Goal: Find specific page/section: Find specific page/section

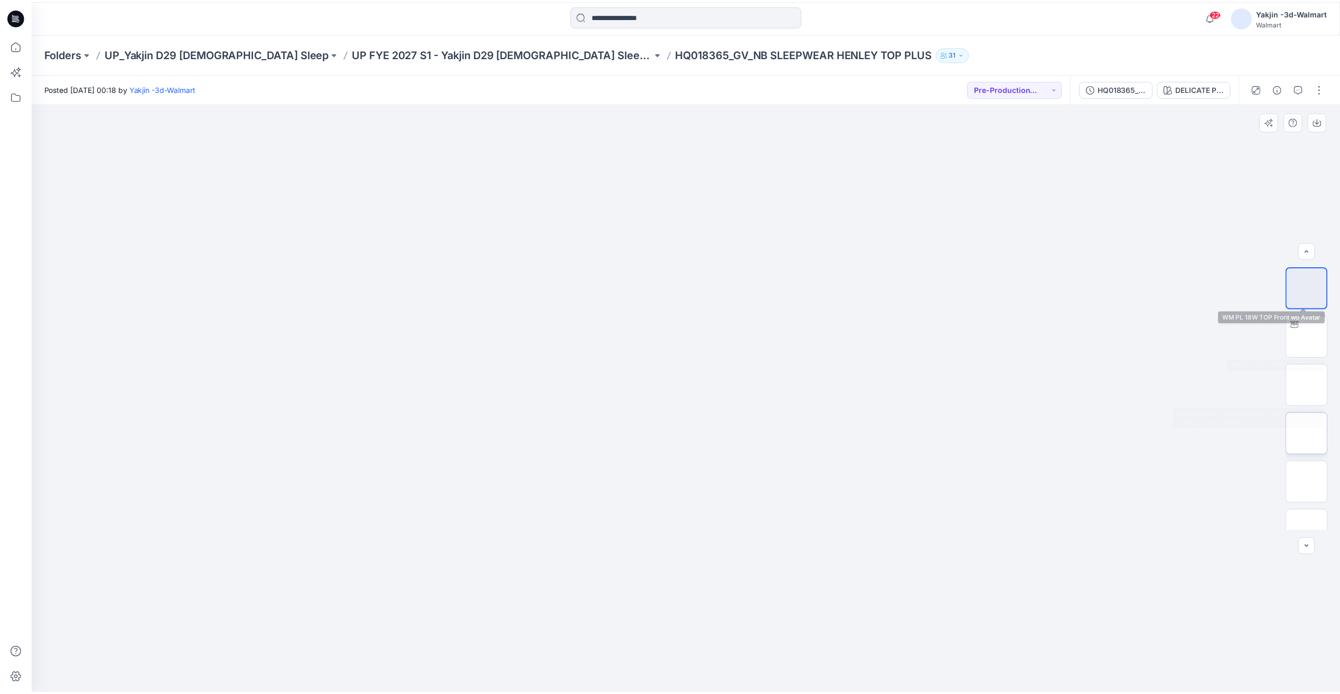
scroll to position [167, 0]
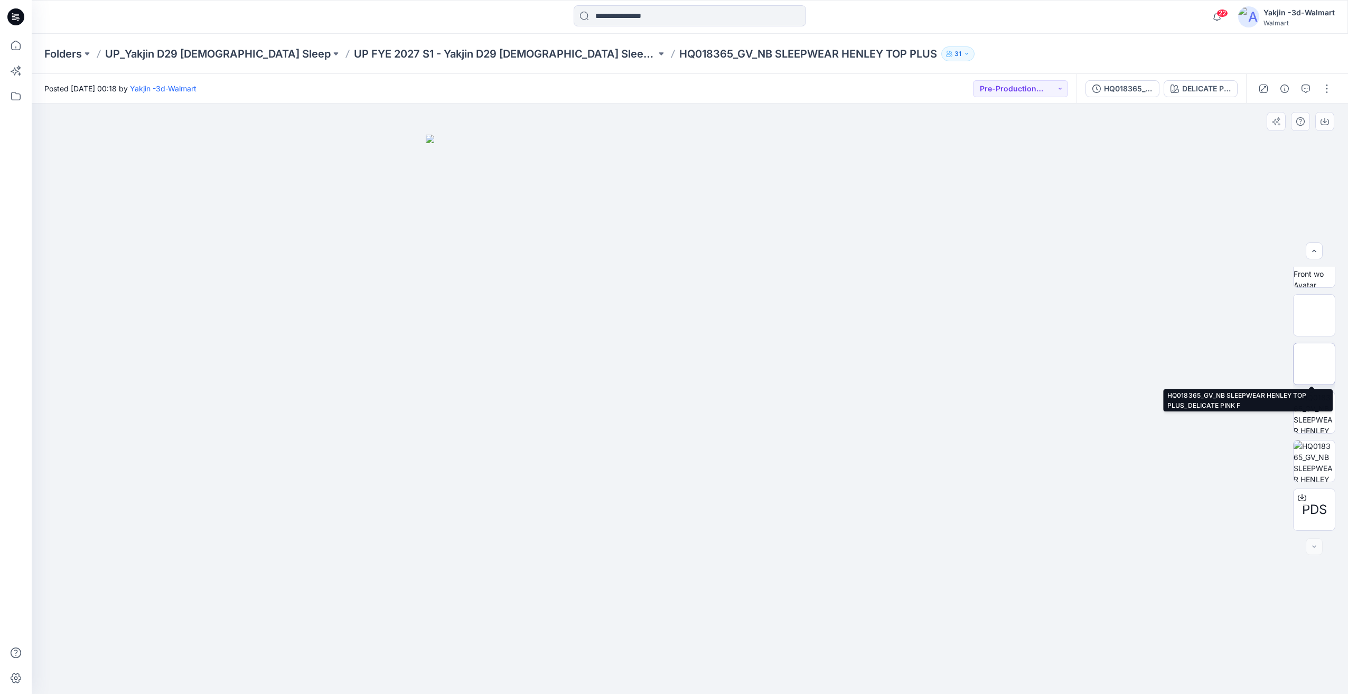
click at [1314, 364] on img at bounding box center [1314, 364] width 0 height 0
click at [385, 48] on p "UP FYE 2027 S1 - Yakjin D29 [DEMOGRAPHIC_DATA] Sleepwear" at bounding box center [505, 53] width 302 height 15
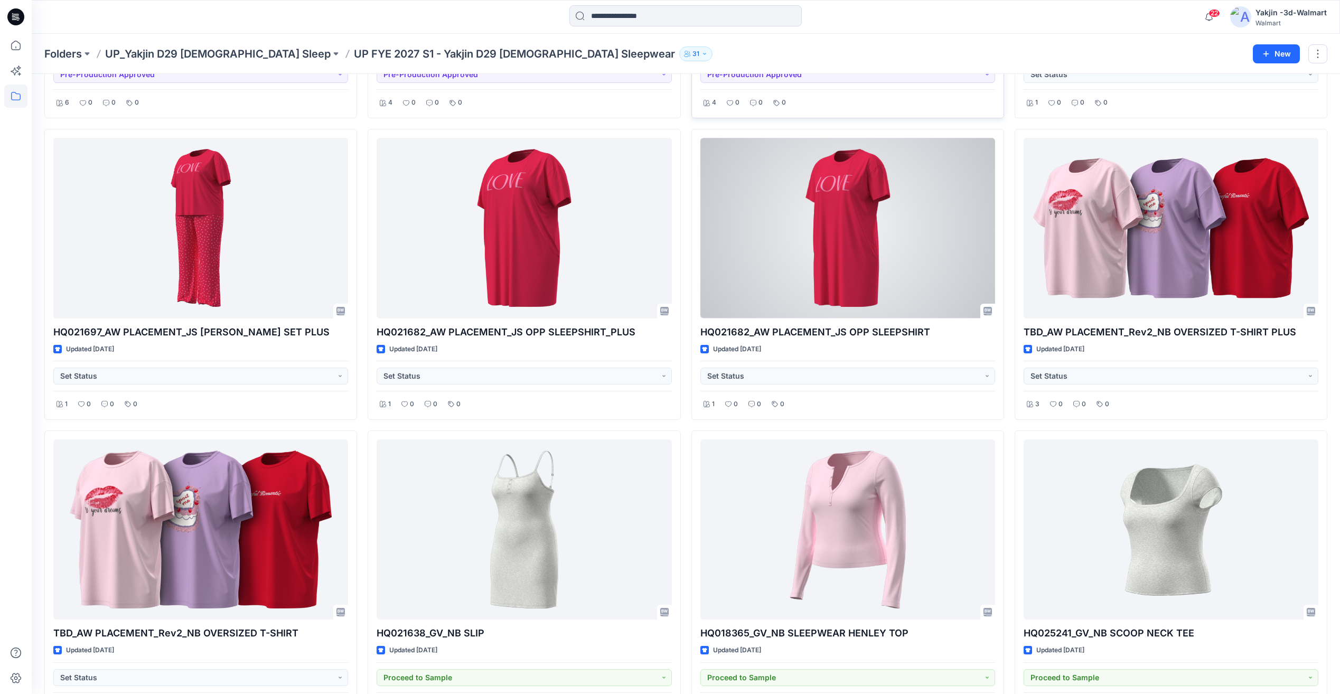
scroll to position [2153, 0]
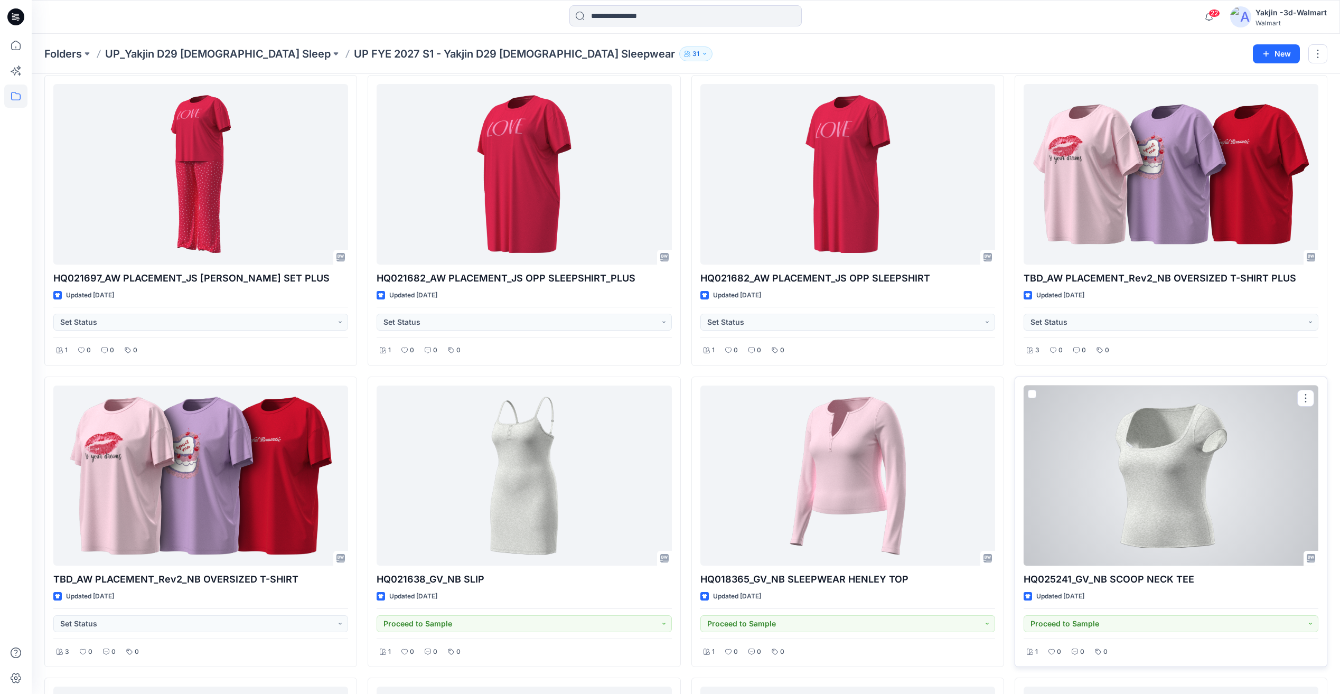
click at [1153, 497] on div at bounding box center [1171, 476] width 295 height 180
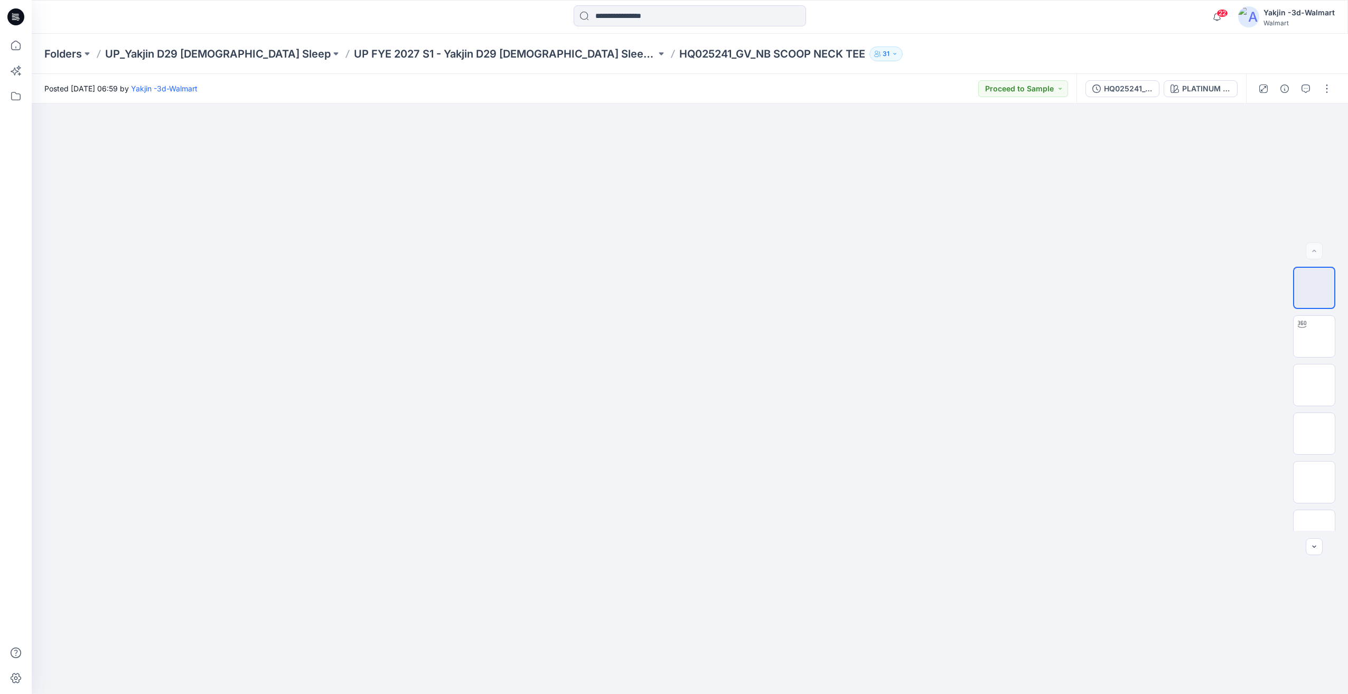
click at [827, 83] on div "Posted [DATE] 06:59 by Yakjin -3d-Walmart Proceed to Sample" at bounding box center [554, 88] width 1045 height 29
click at [480, 53] on p "UP FYE 2027 S1 - Yakjin D29 [DEMOGRAPHIC_DATA] Sleepwear" at bounding box center [505, 53] width 302 height 15
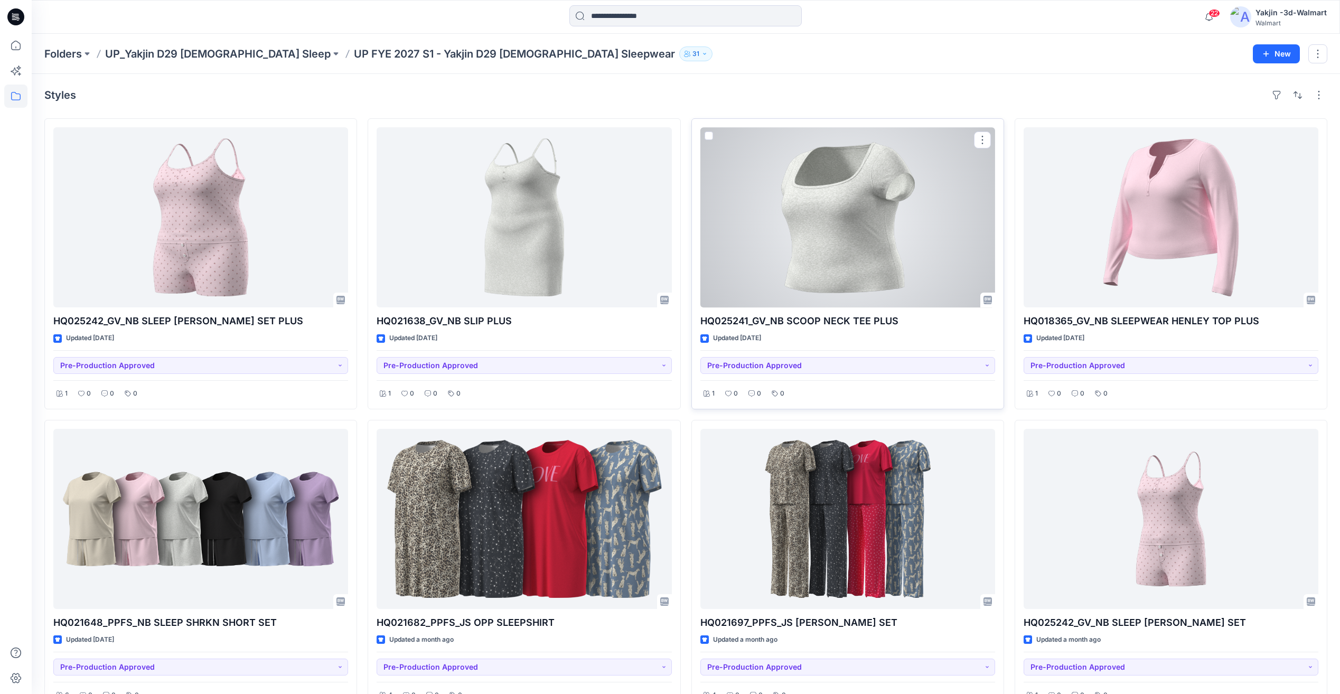
click at [771, 257] on div at bounding box center [847, 217] width 295 height 180
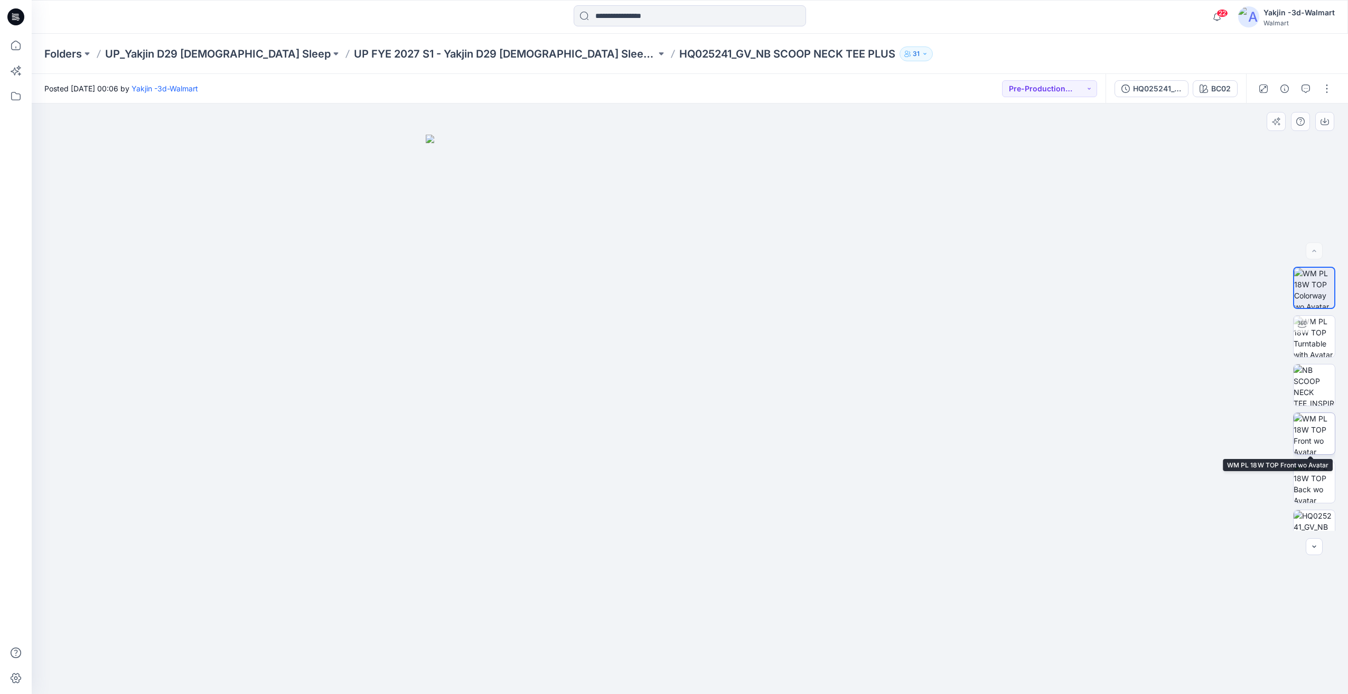
click at [1319, 436] on img at bounding box center [1314, 433] width 41 height 41
click at [226, 54] on p "UP_Yakjin D29 [DEMOGRAPHIC_DATA] Sleep" at bounding box center [218, 53] width 226 height 15
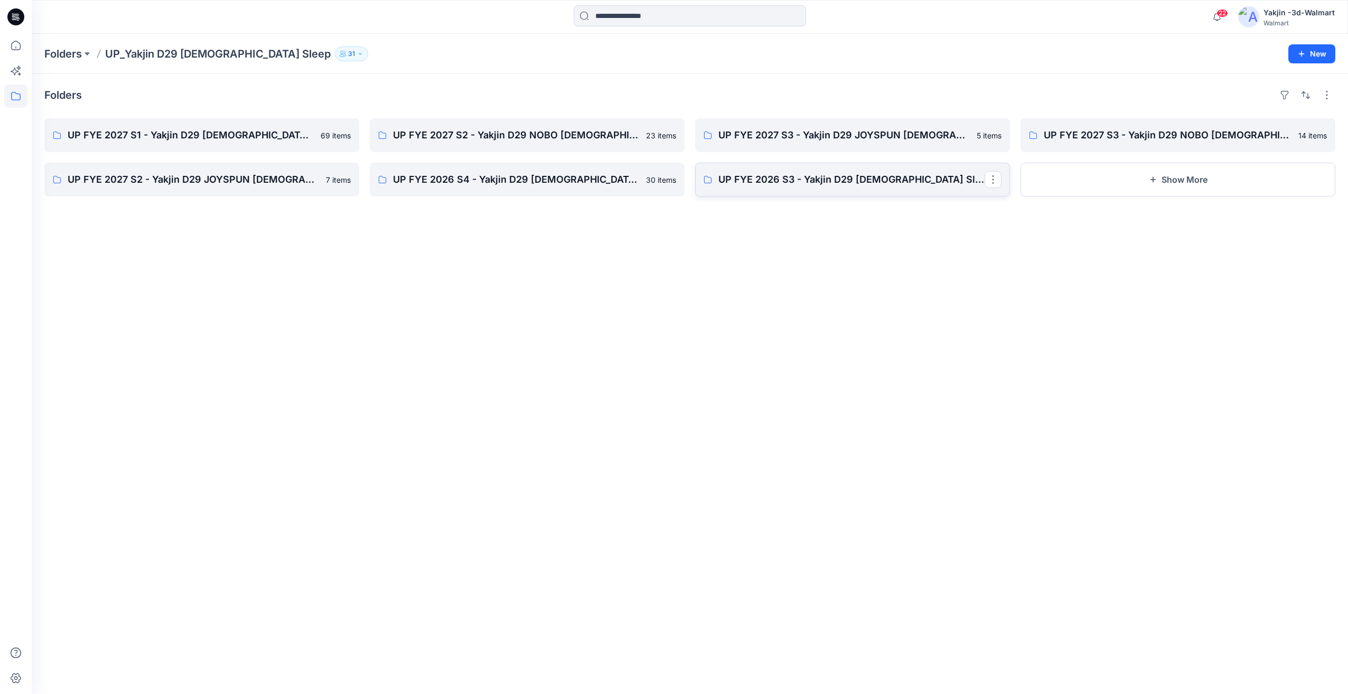
click at [821, 180] on p "UP FYE 2026 S3 - Yakjin D29 [DEMOGRAPHIC_DATA] Sleepwear" at bounding box center [851, 179] width 266 height 15
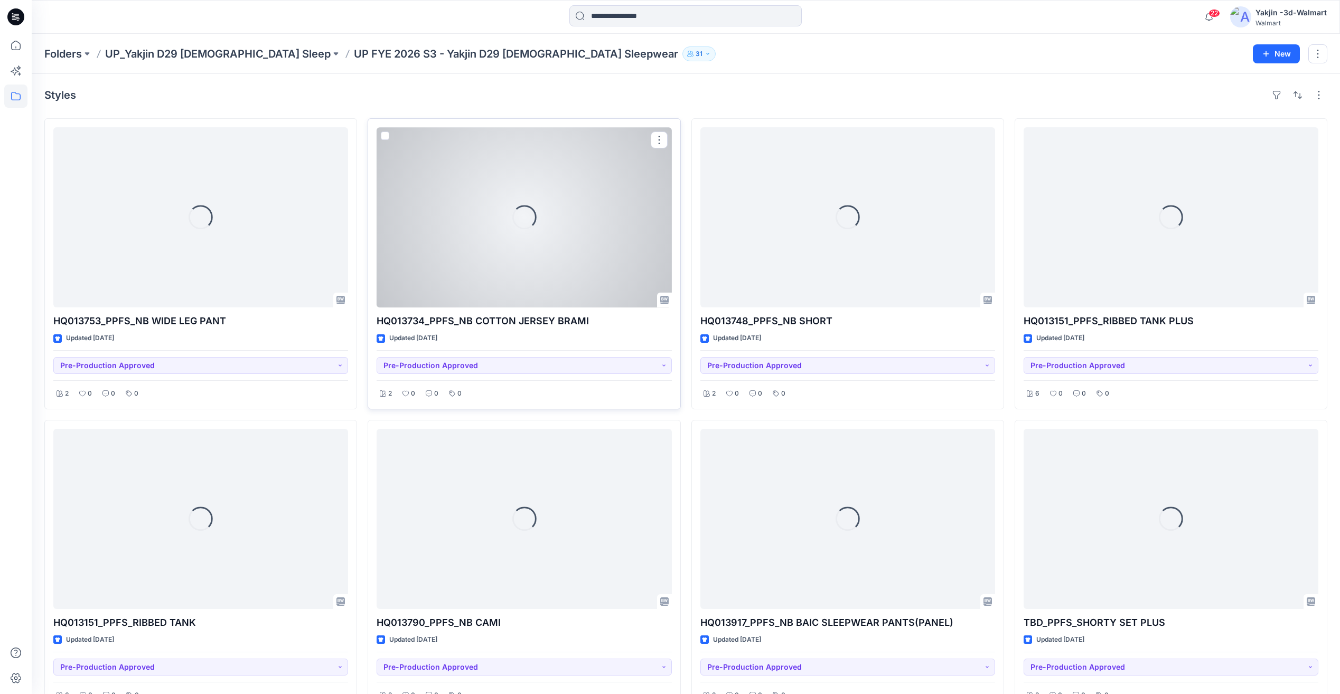
click at [511, 236] on div "Loading..." at bounding box center [524, 217] width 295 height 180
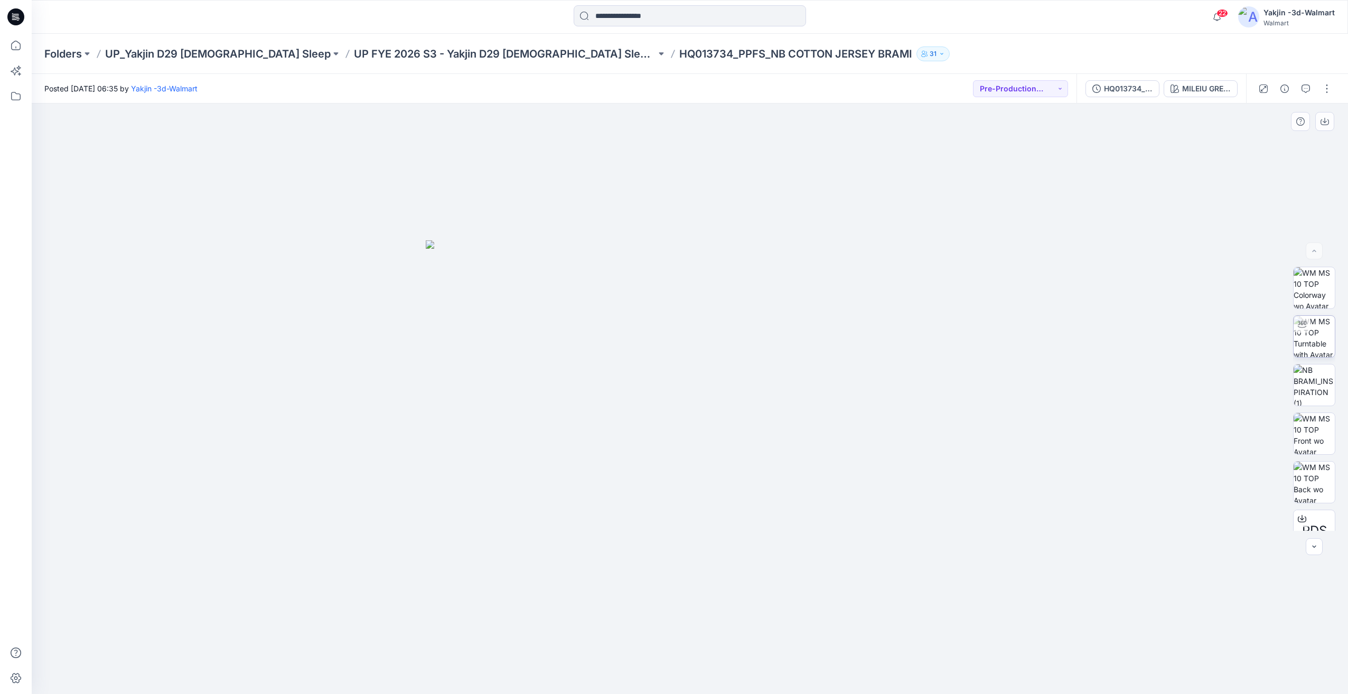
click at [1312, 335] on img at bounding box center [1314, 336] width 41 height 41
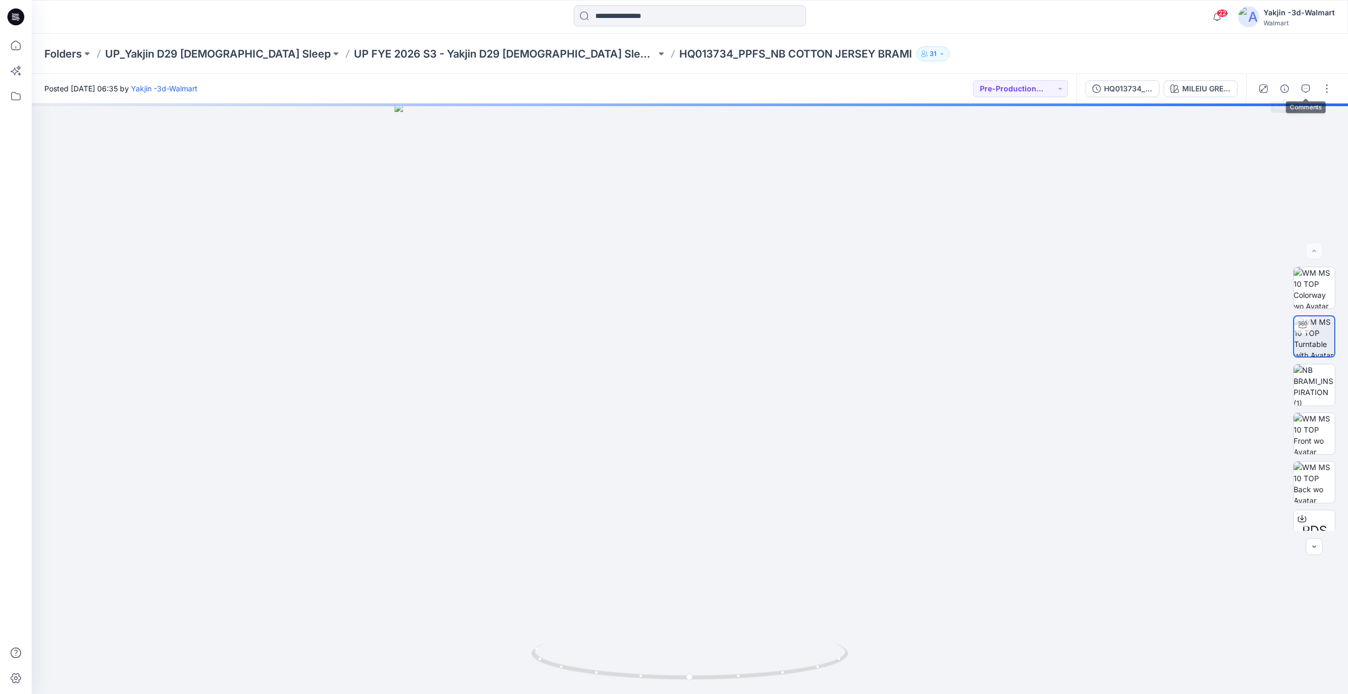
click at [1289, 93] on button "button" at bounding box center [1284, 88] width 17 height 17
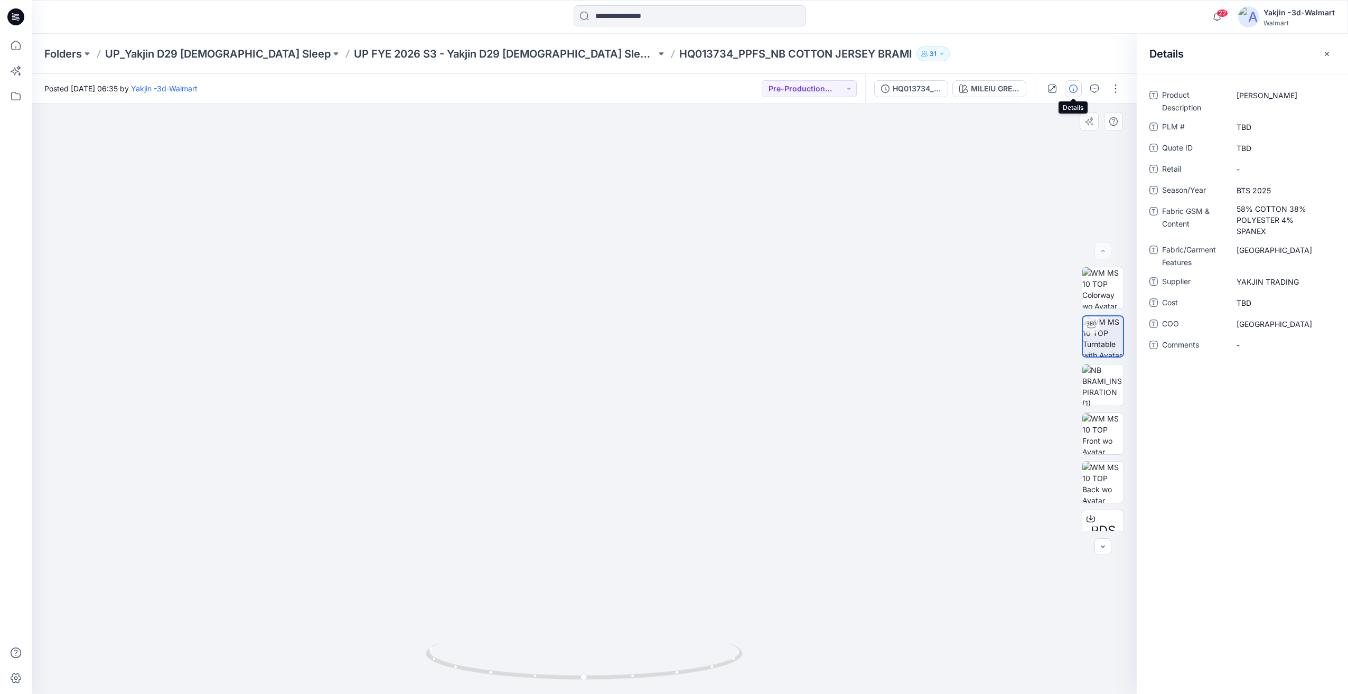
drag, startPoint x: 637, startPoint y: 269, endPoint x: 605, endPoint y: 454, distance: 188.2
click at [605, 454] on img at bounding box center [584, 325] width 889 height 740
